Goal: Find specific page/section: Find specific page/section

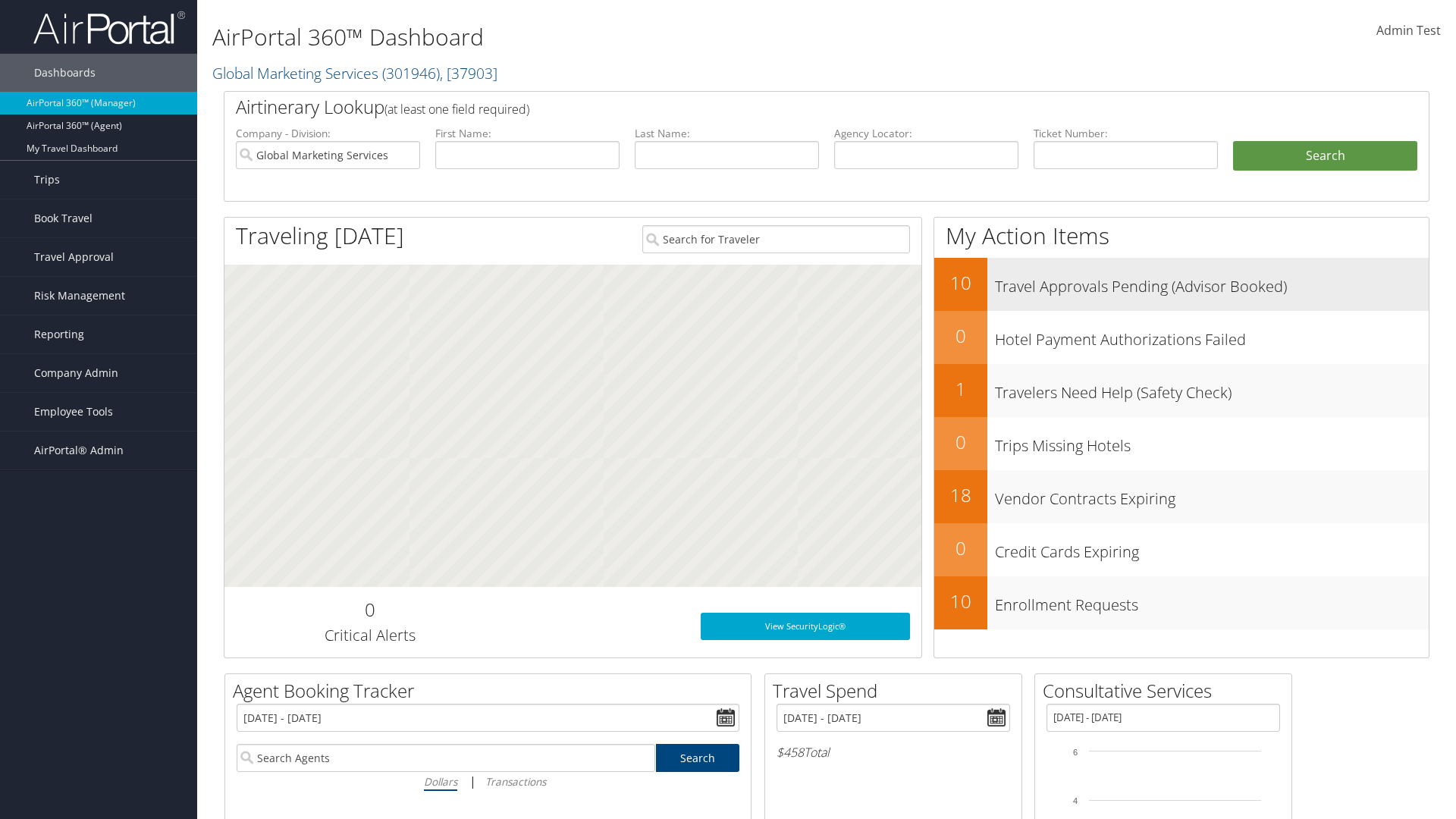
click at [1212, 282] on h3 "Travel Approvals Pending (Advisor Booked)" at bounding box center [1212, 283] width 434 height 29
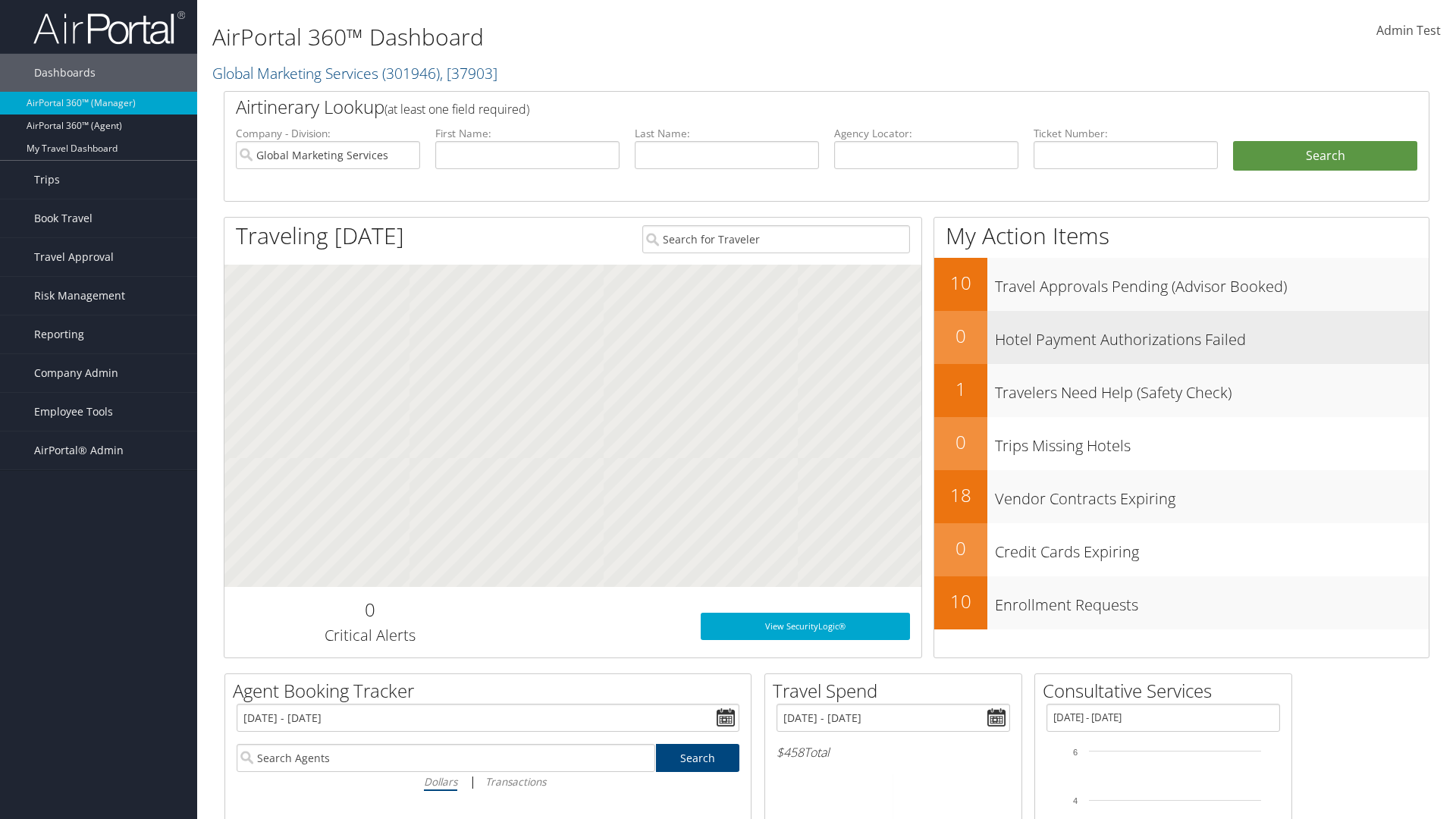
click at [1212, 335] on h3 "Hotel Payment Authorizations Failed" at bounding box center [1212, 336] width 434 height 29
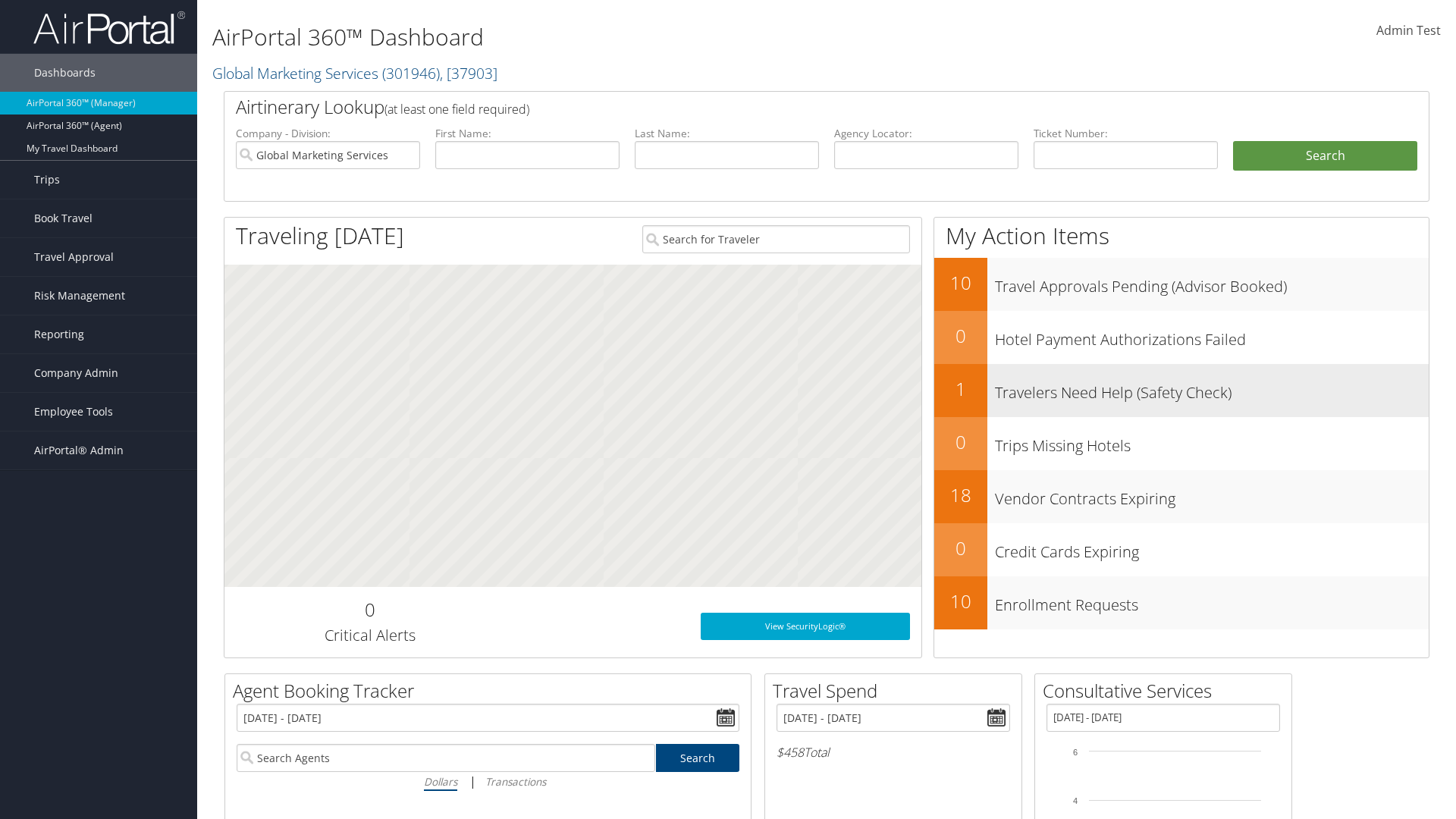
click at [1212, 388] on h3 "Travelers Need Help (Safety Check)" at bounding box center [1212, 389] width 434 height 29
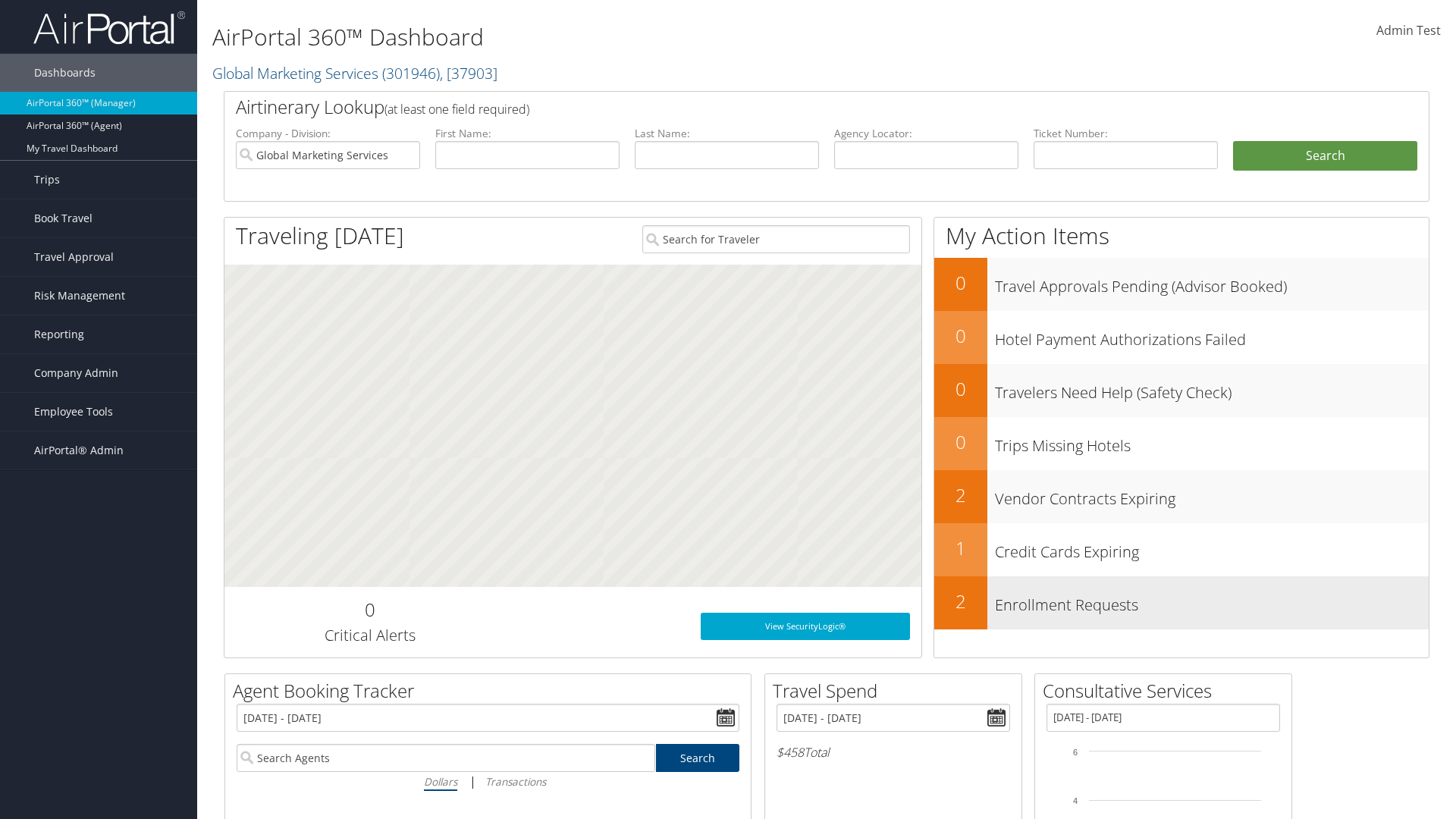
click at [1212, 601] on h3 "Enrollment Requests" at bounding box center [1212, 601] width 434 height 29
